Goal: Task Accomplishment & Management: Use online tool/utility

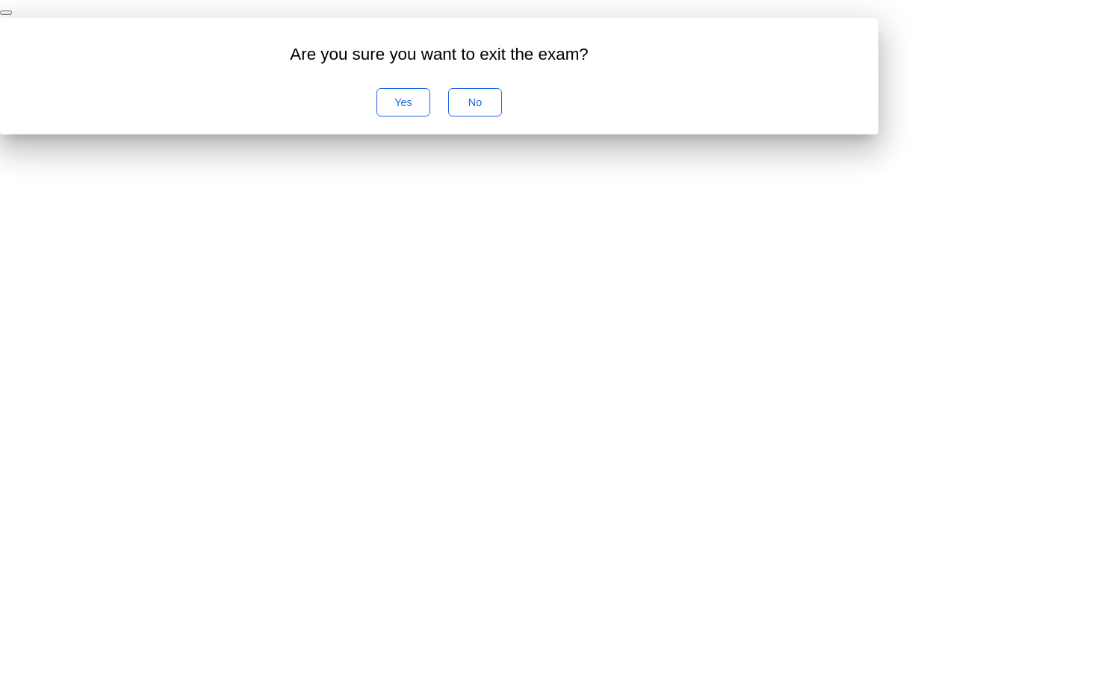
click at [430, 117] on button "Yes" at bounding box center [404, 102] width 54 height 28
